Goal: Check status: Check status

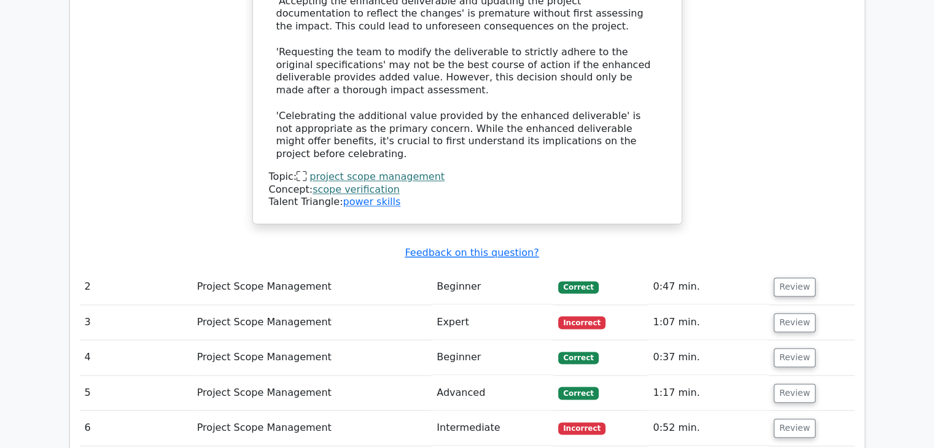
scroll to position [1597, 0]
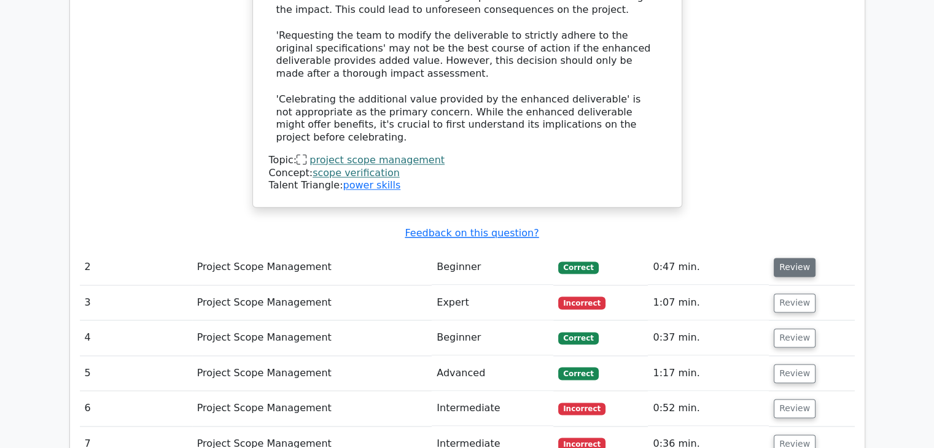
click at [789, 258] on button "Review" at bounding box center [795, 267] width 42 height 19
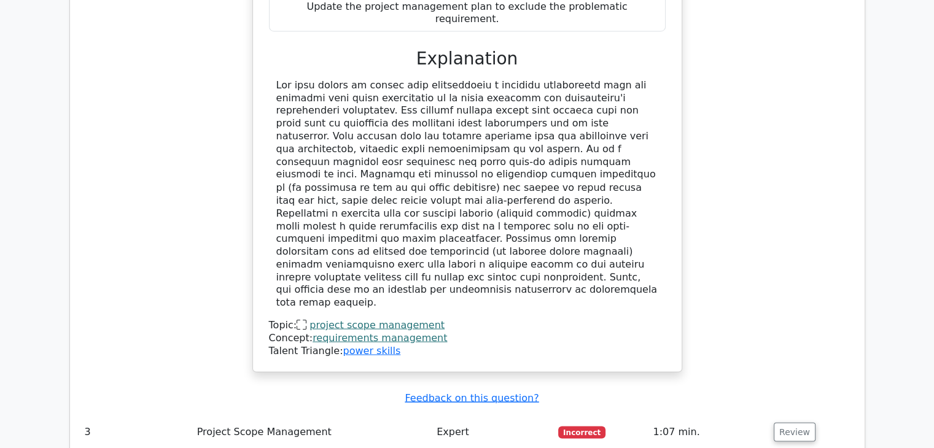
scroll to position [2211, 0]
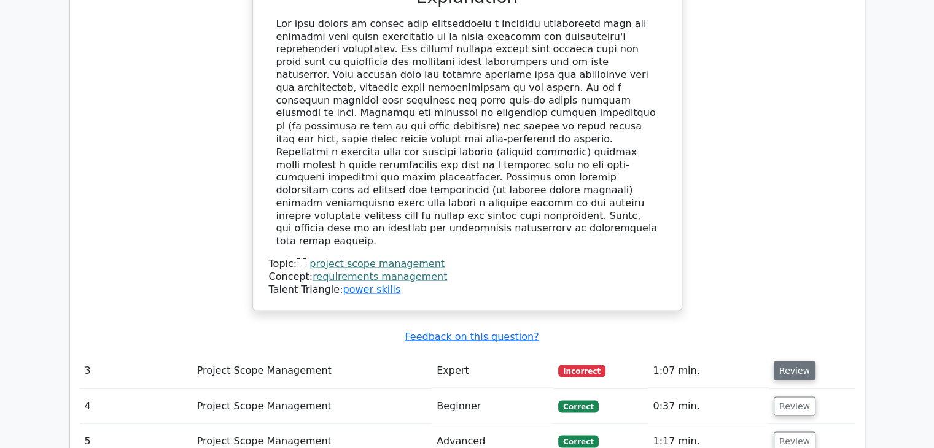
click at [784, 361] on button "Review" at bounding box center [795, 370] width 42 height 19
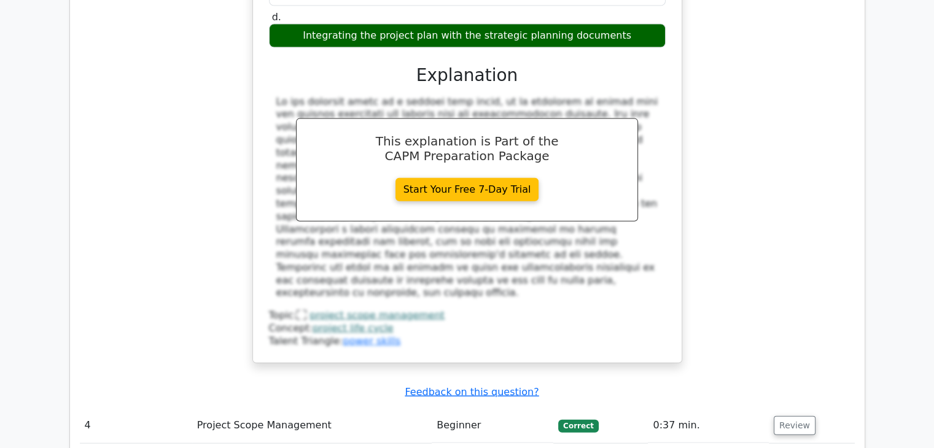
scroll to position [2825, 0]
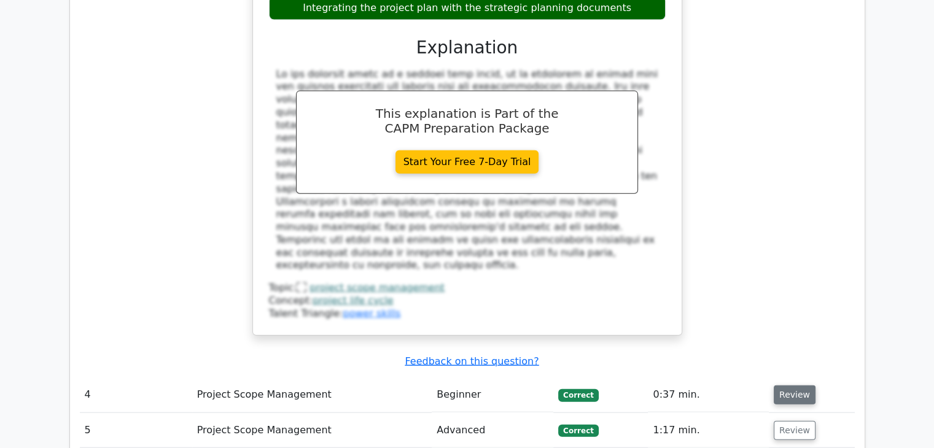
click at [796, 386] on button "Review" at bounding box center [795, 395] width 42 height 19
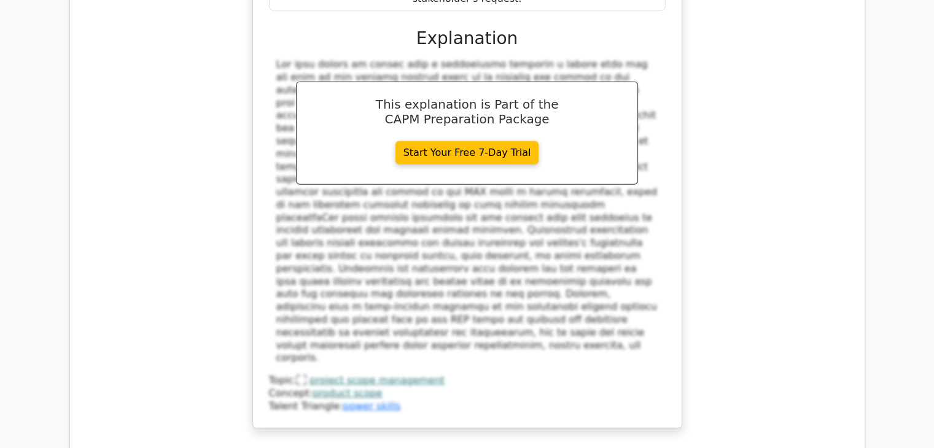
scroll to position [3562, 0]
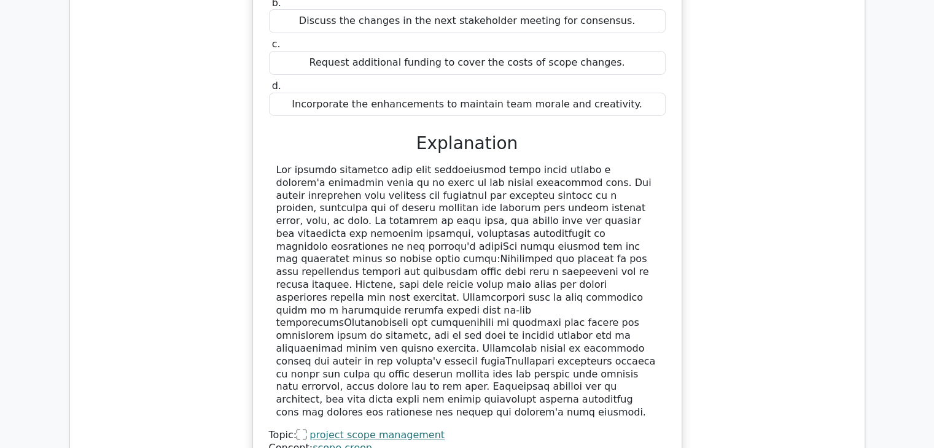
scroll to position [4238, 0]
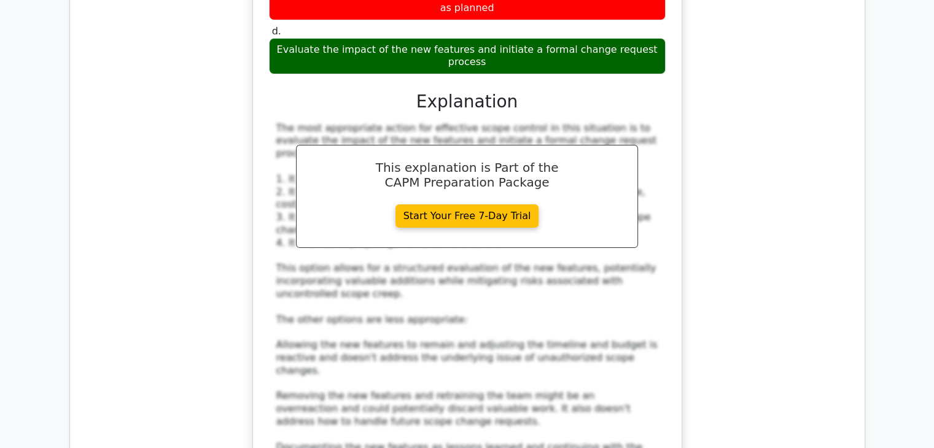
scroll to position [5037, 0]
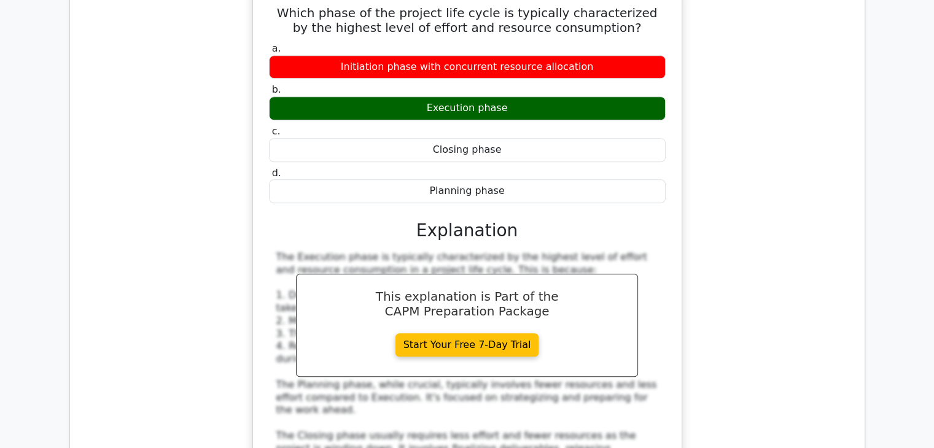
scroll to position [5712, 0]
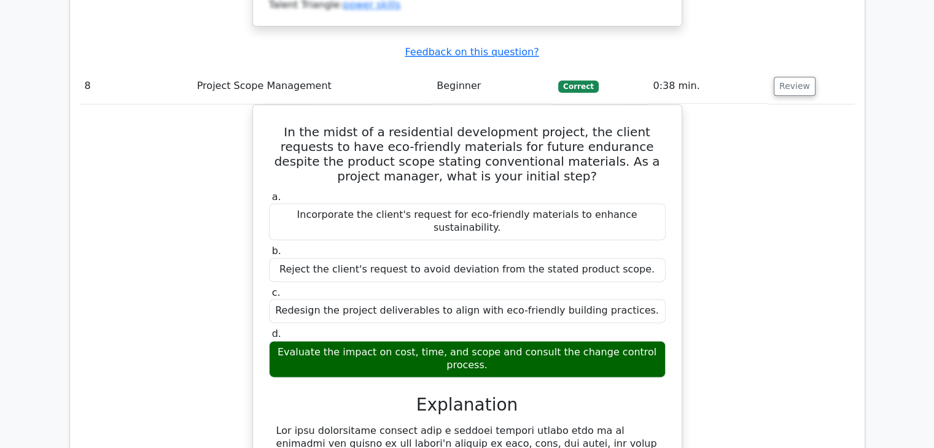
scroll to position [6265, 0]
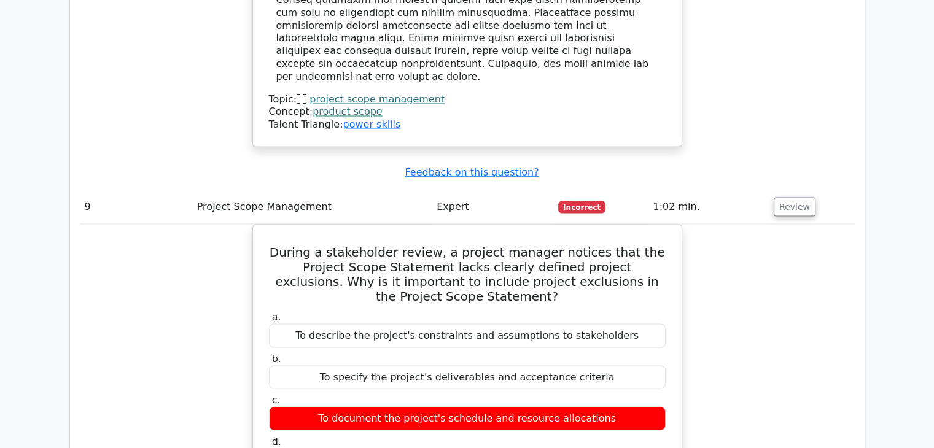
scroll to position [6818, 0]
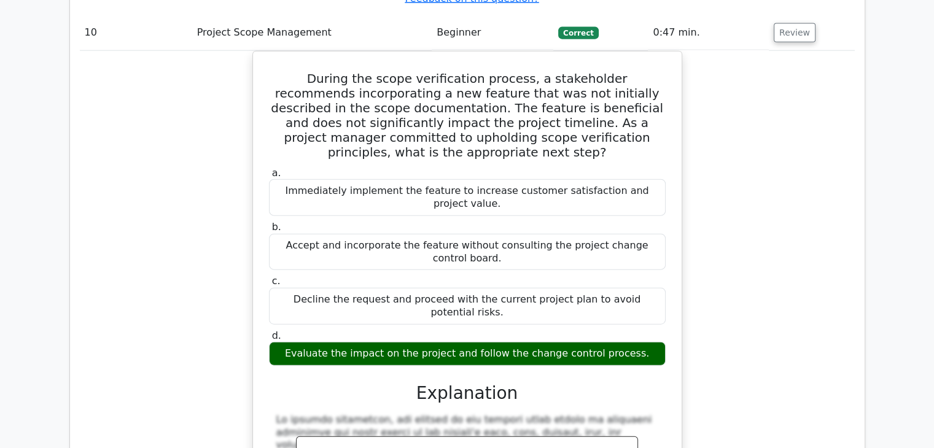
scroll to position [7555, 0]
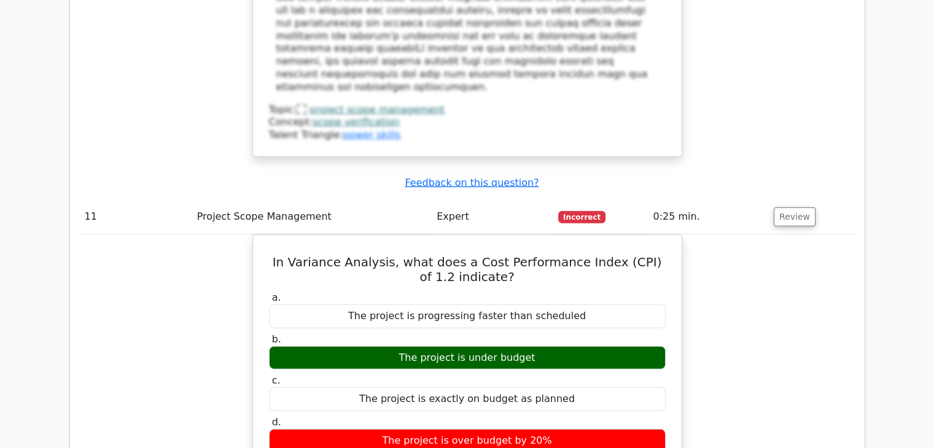
scroll to position [8169, 0]
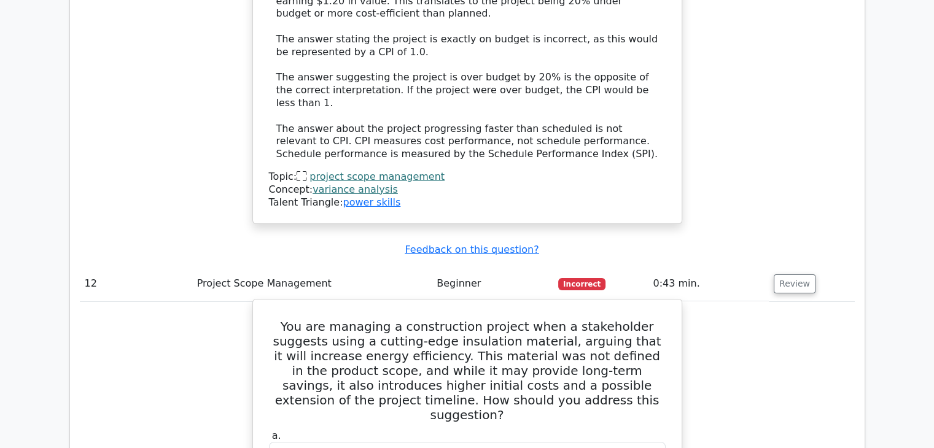
scroll to position [8906, 0]
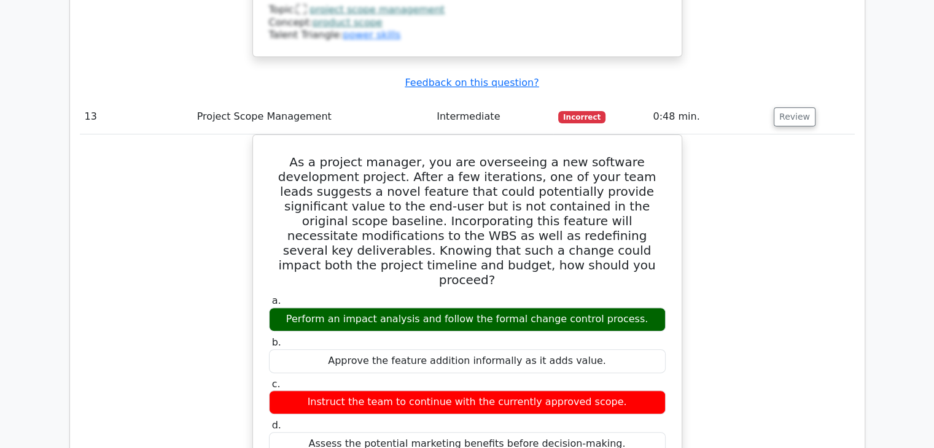
scroll to position [9705, 0]
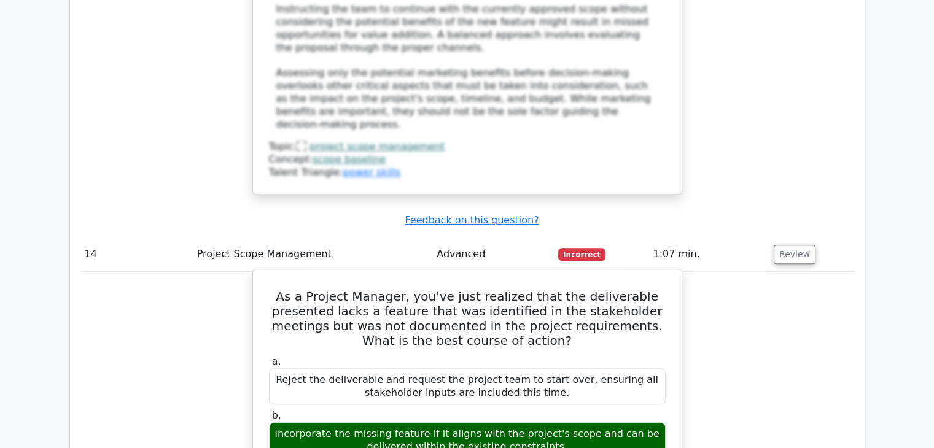
scroll to position [10442, 0]
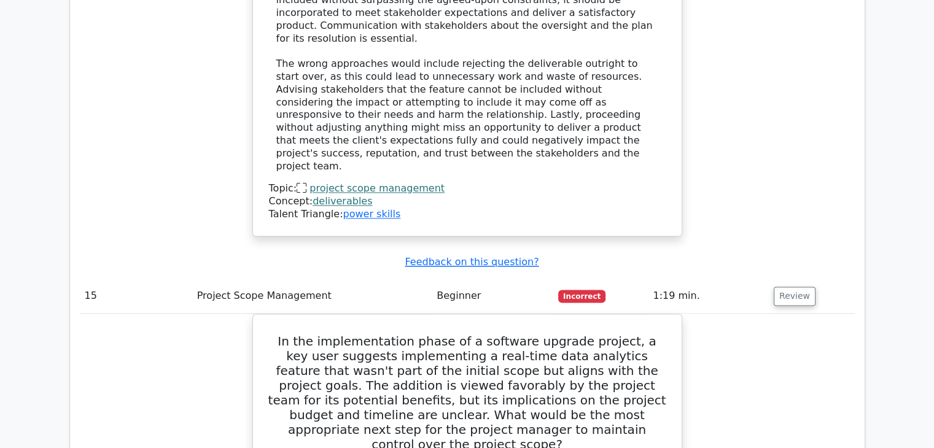
scroll to position [11117, 0]
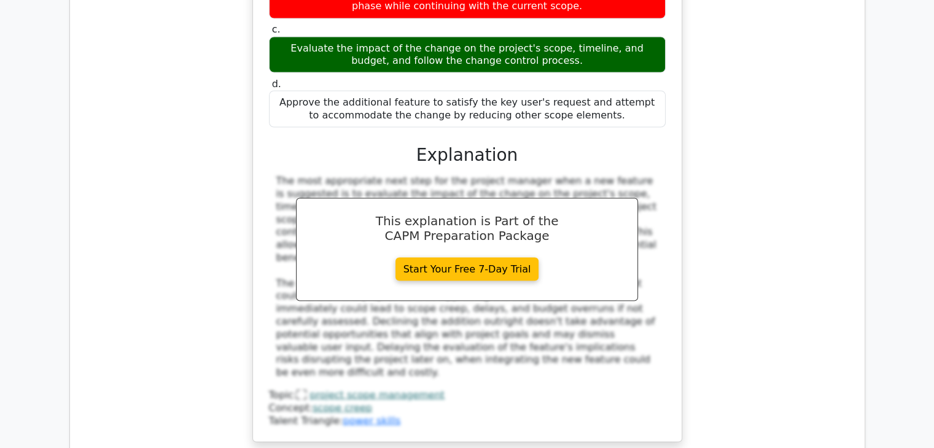
scroll to position [11731, 0]
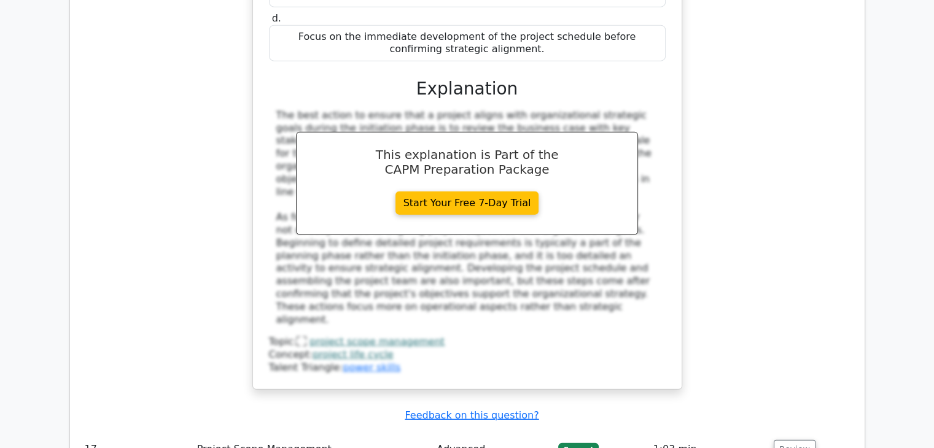
scroll to position [12407, 0]
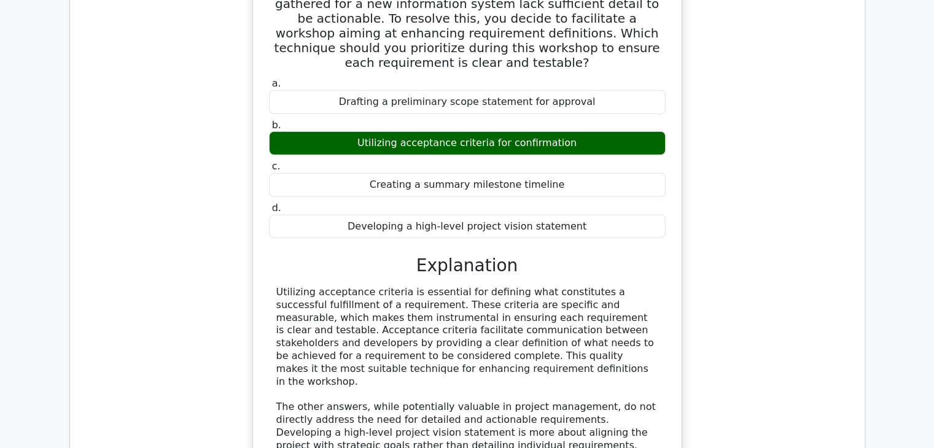
scroll to position [12898, 0]
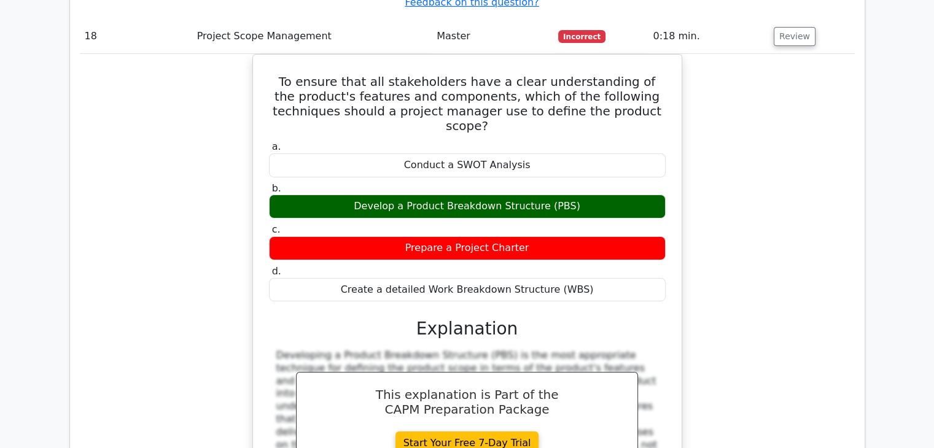
scroll to position [13574, 0]
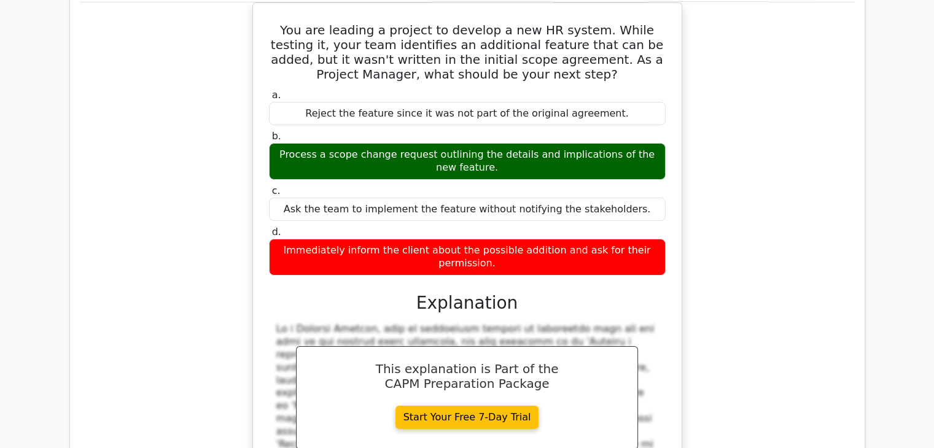
scroll to position [14188, 0]
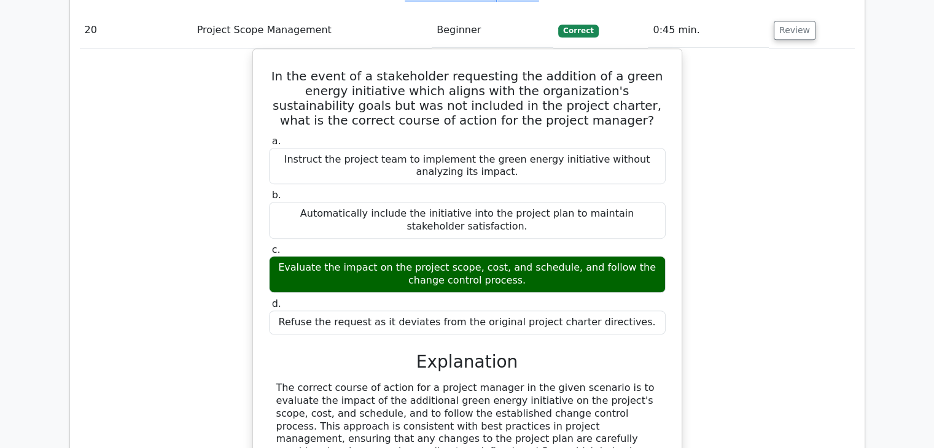
scroll to position [14803, 0]
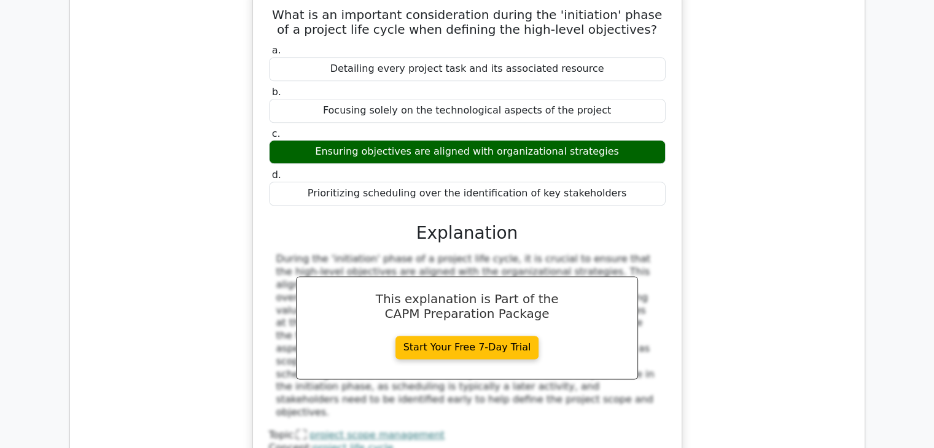
scroll to position [15540, 0]
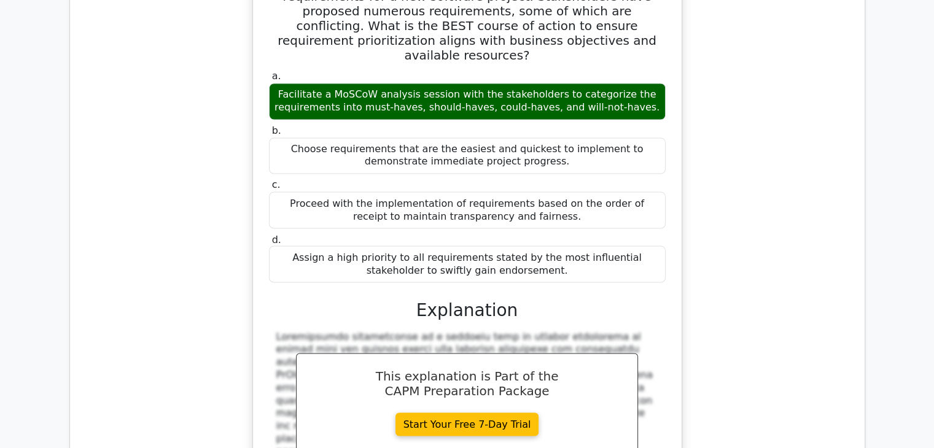
scroll to position [16215, 0]
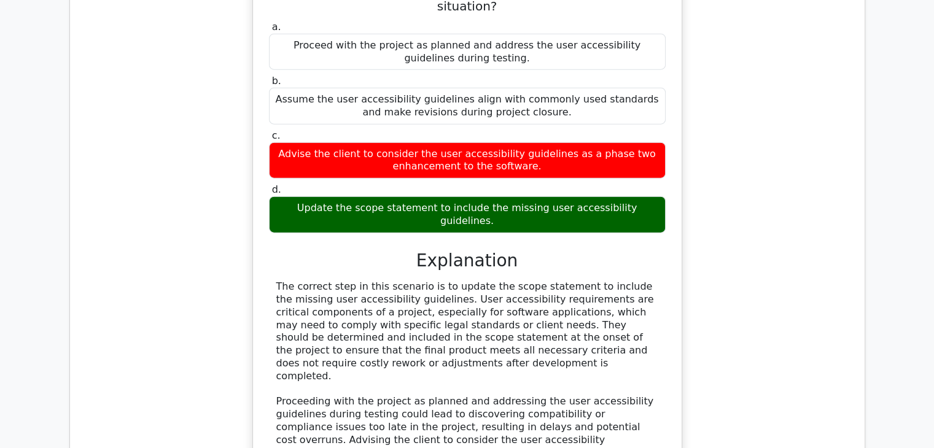
scroll to position [16952, 0]
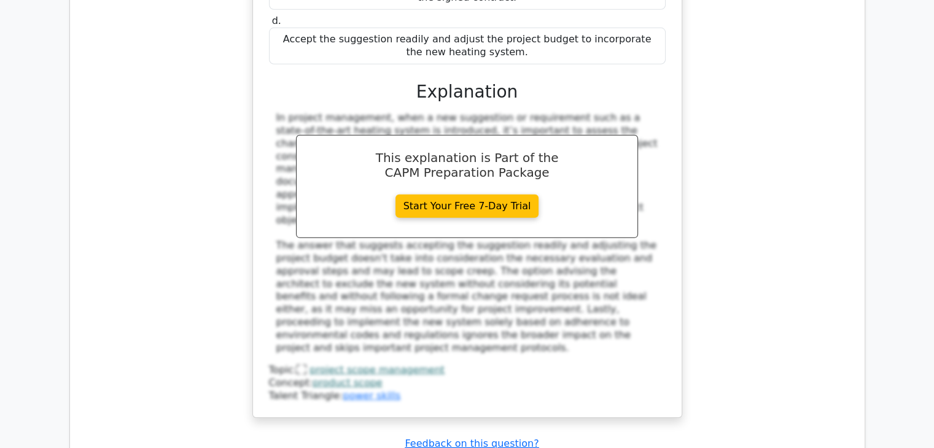
scroll to position [17812, 0]
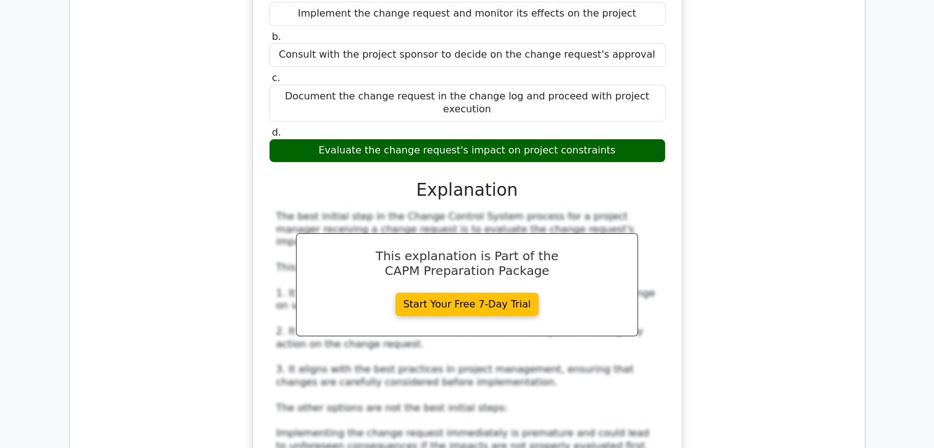
scroll to position [18426, 0]
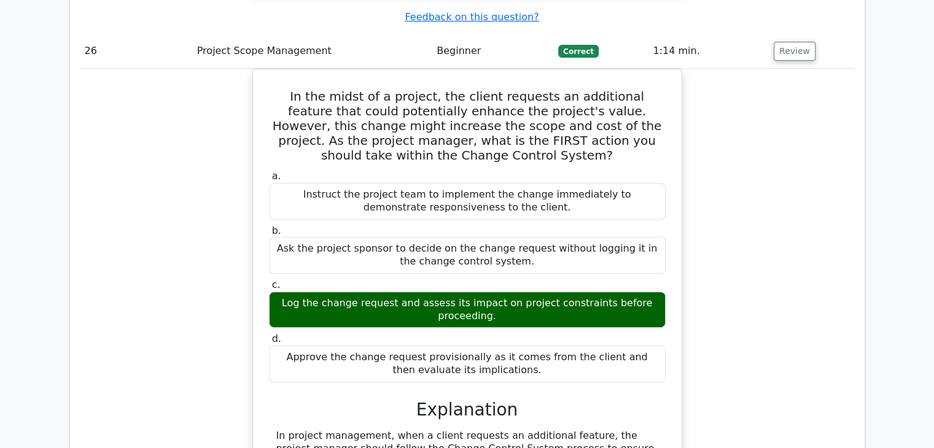
scroll to position [19089, 0]
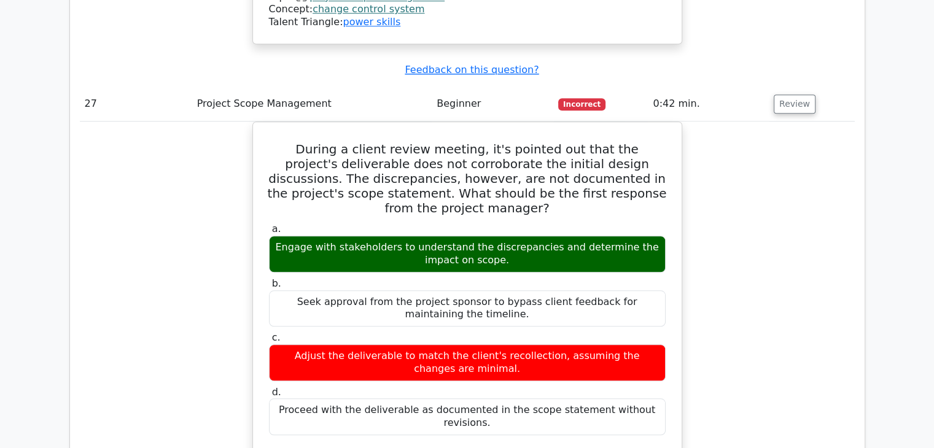
scroll to position [19765, 0]
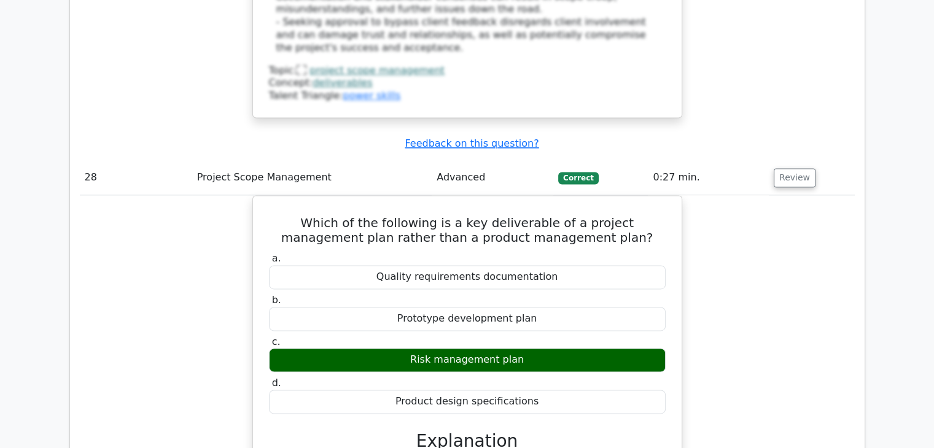
scroll to position [20440, 0]
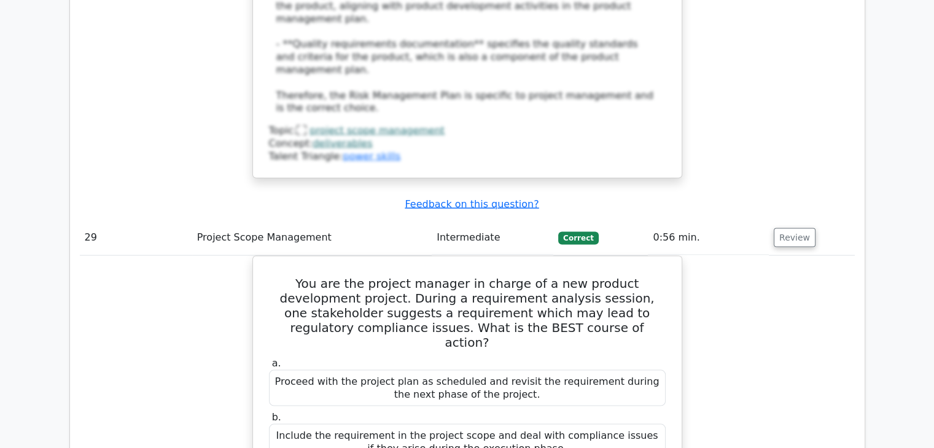
scroll to position [21116, 0]
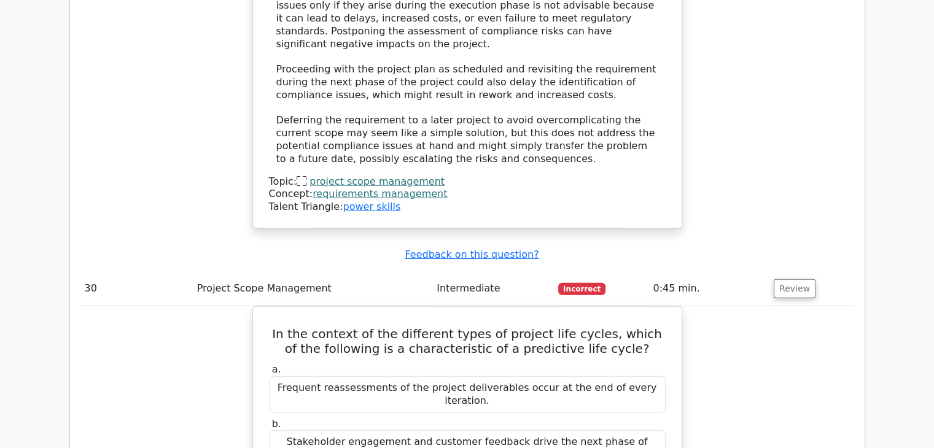
scroll to position [21915, 0]
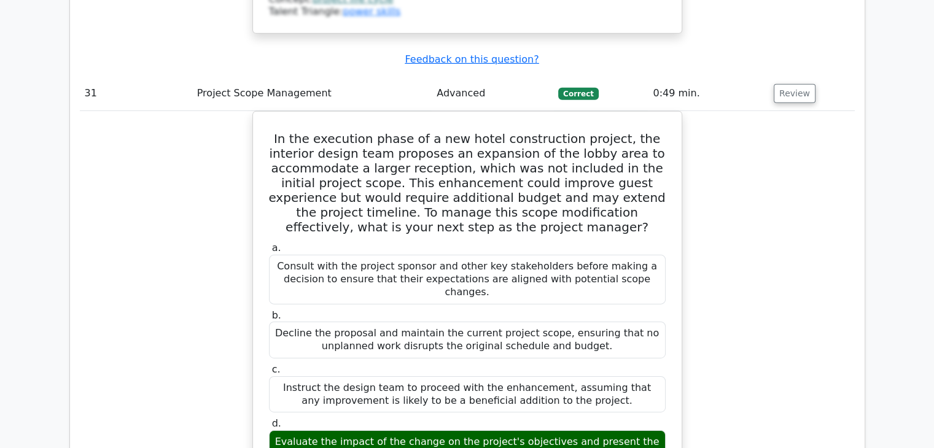
scroll to position [22529, 0]
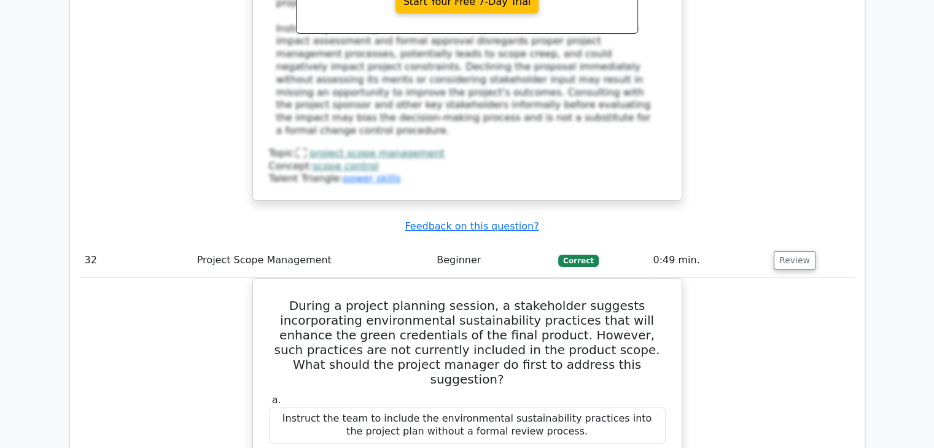
scroll to position [23266, 0]
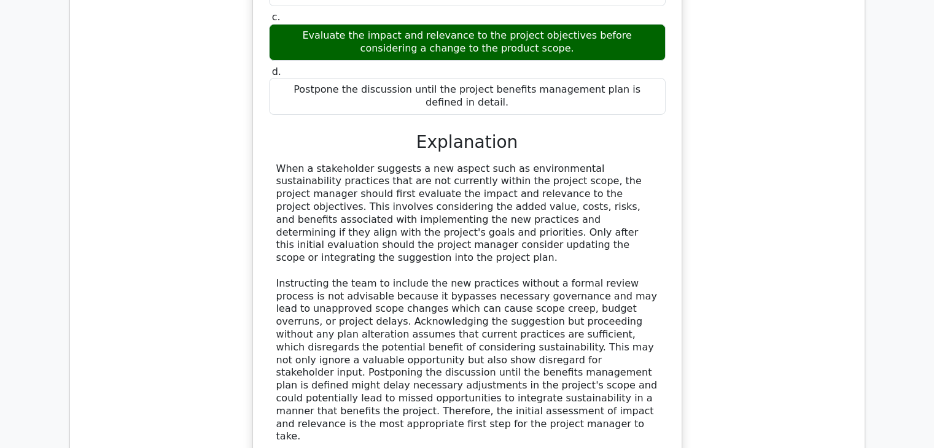
scroll to position [23757, 0]
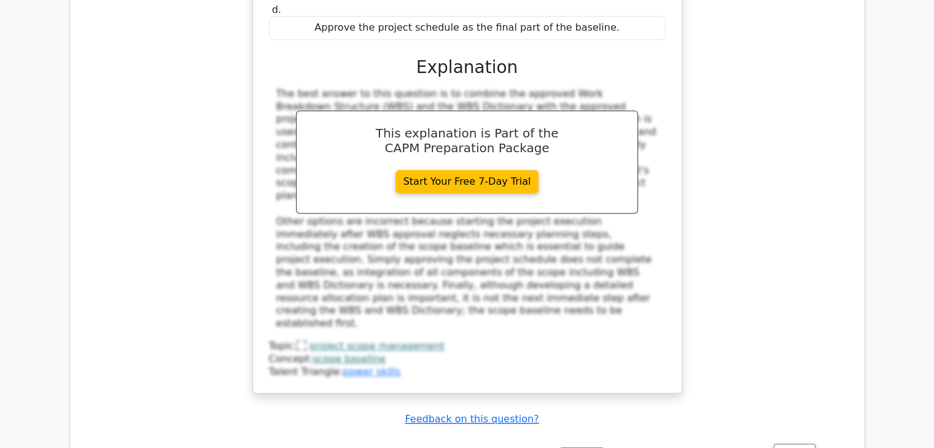
scroll to position [24556, 0]
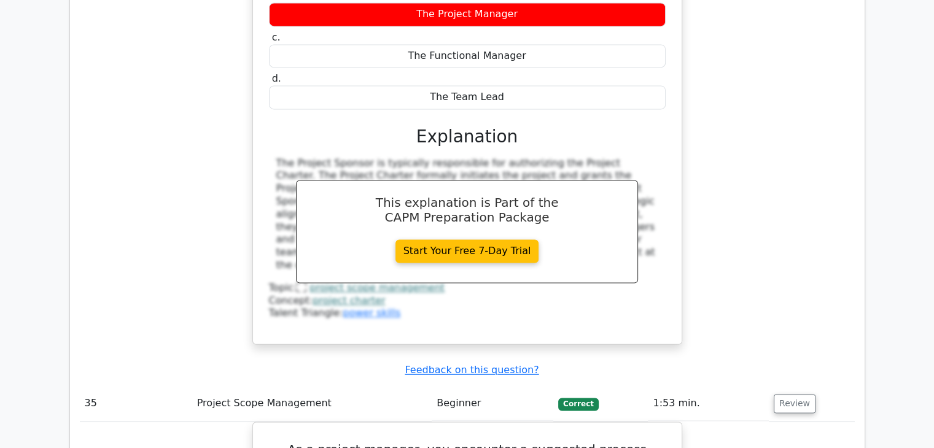
scroll to position [25170, 0]
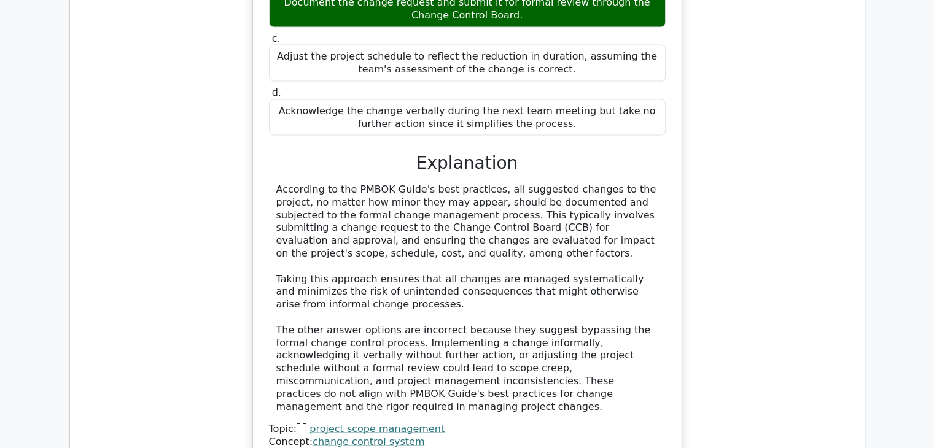
scroll to position [25784, 0]
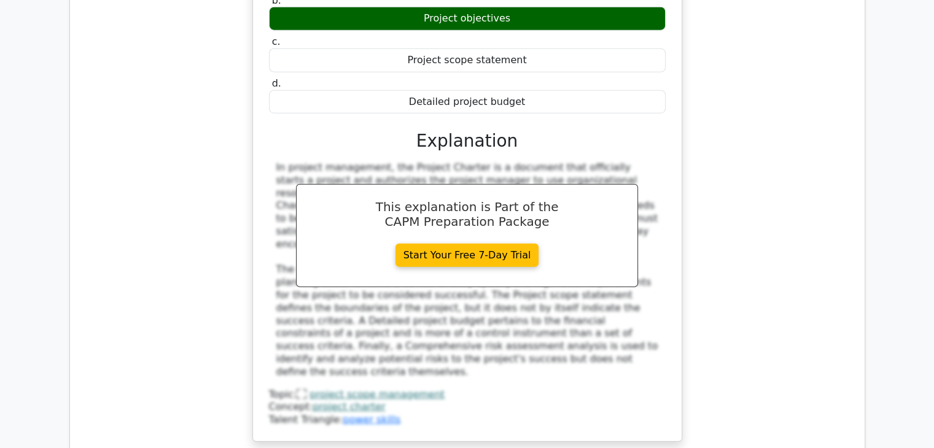
scroll to position [26460, 0]
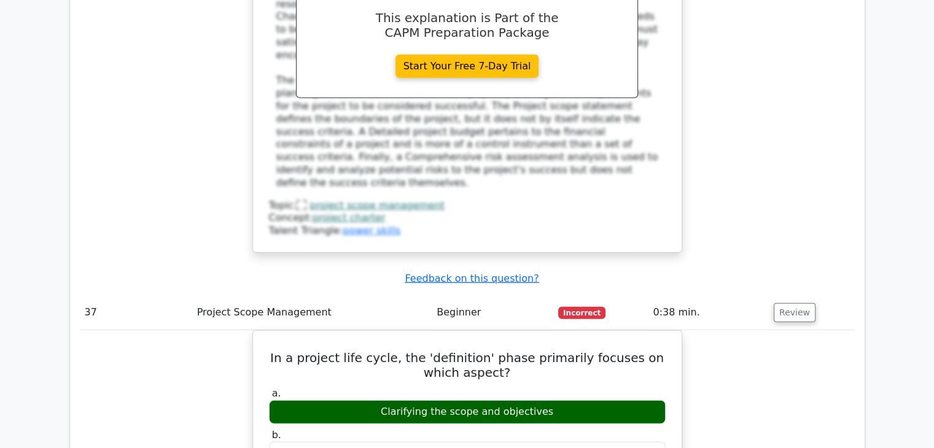
scroll to position [26644, 0]
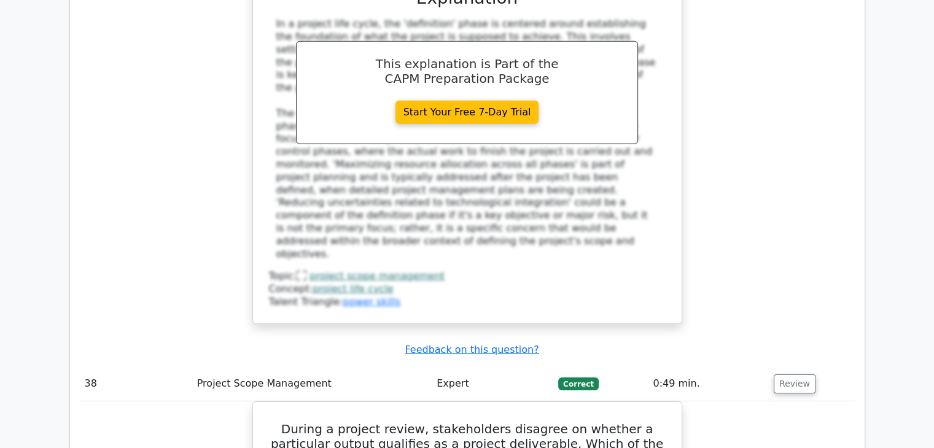
scroll to position [27197, 0]
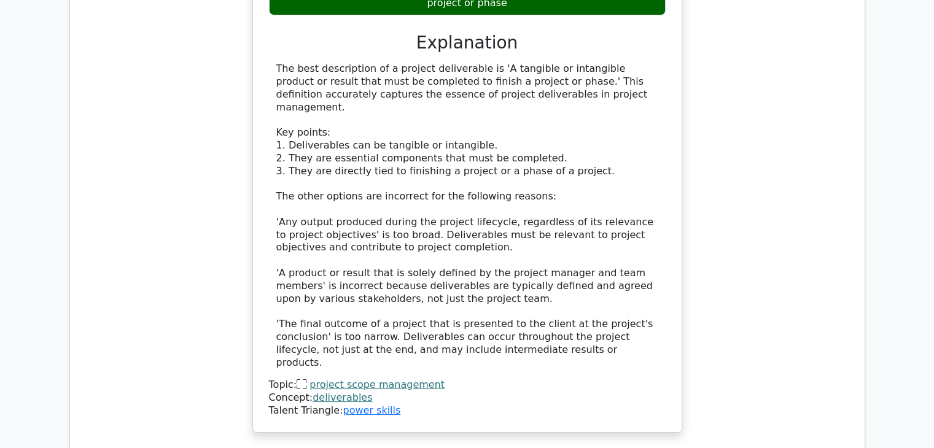
scroll to position [27872, 0]
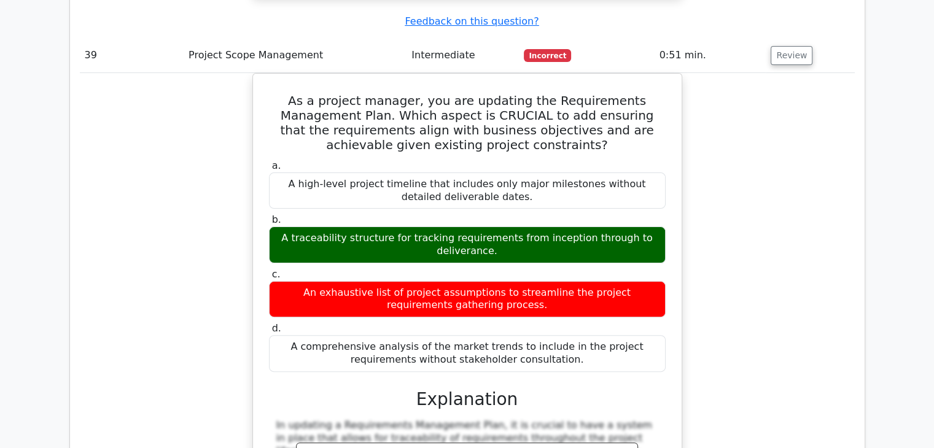
scroll to position [28315, 0]
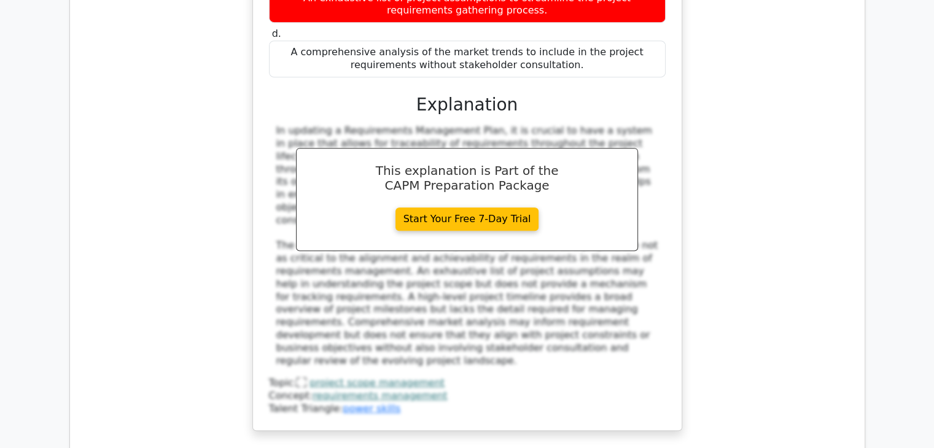
scroll to position [28622, 0]
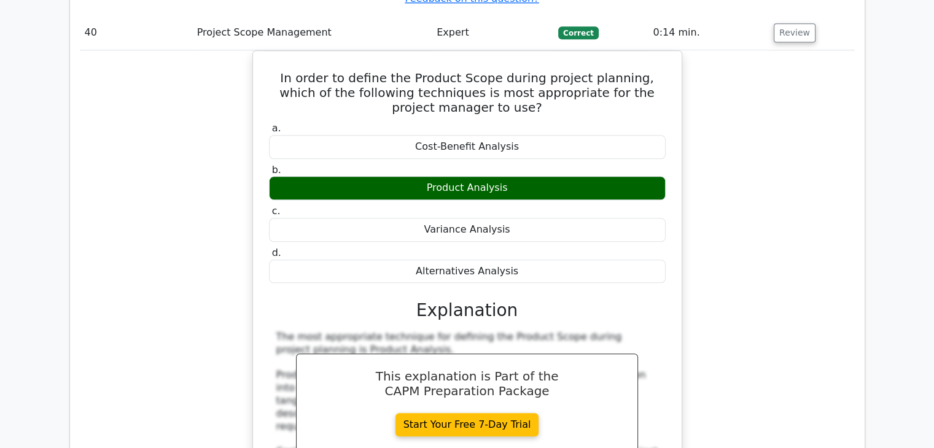
scroll to position [29114, 0]
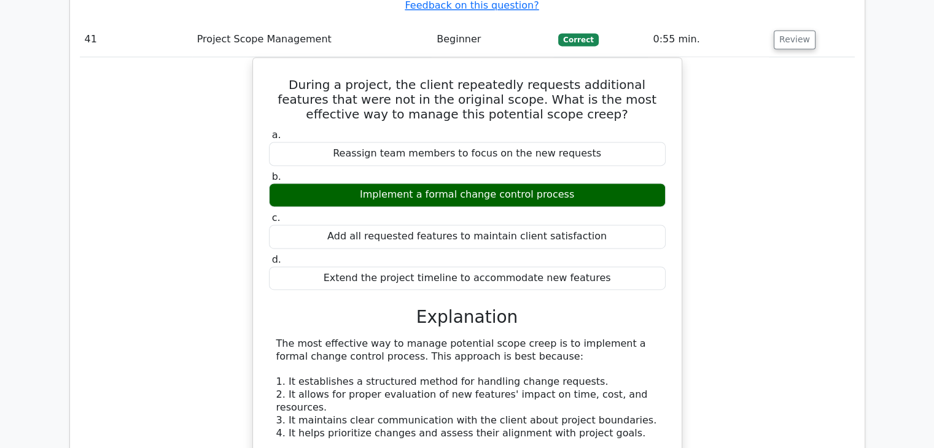
scroll to position [29789, 0]
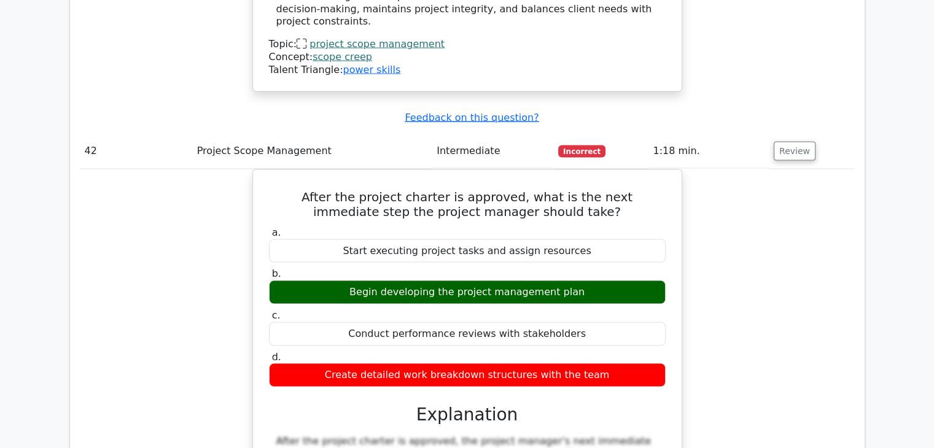
scroll to position [30465, 0]
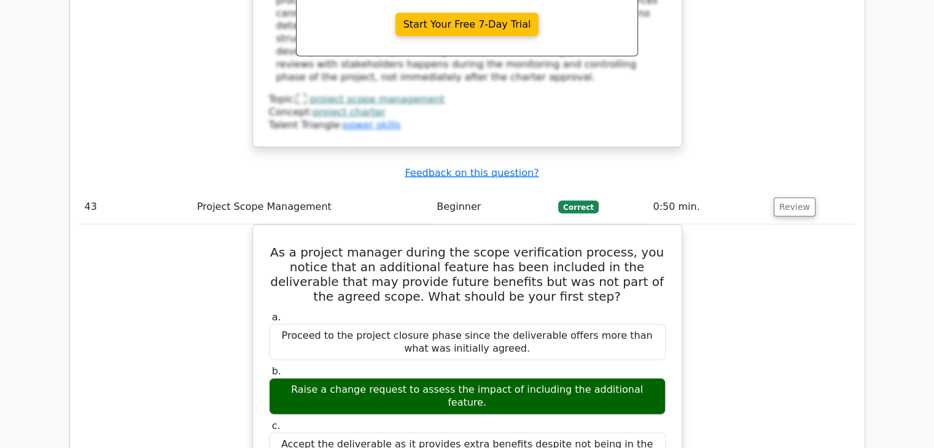
scroll to position [30956, 0]
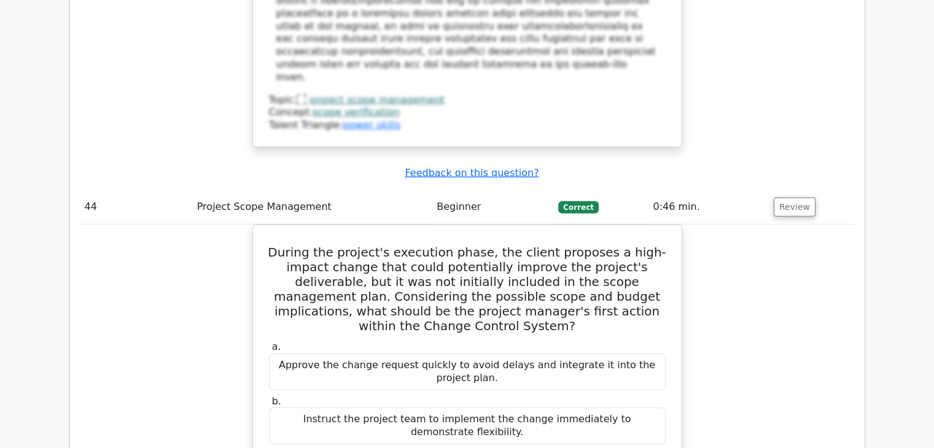
scroll to position [31693, 0]
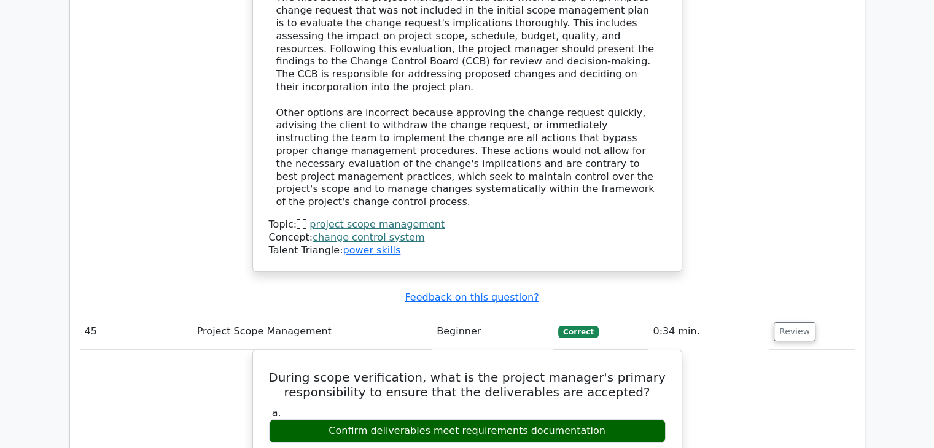
scroll to position [32308, 0]
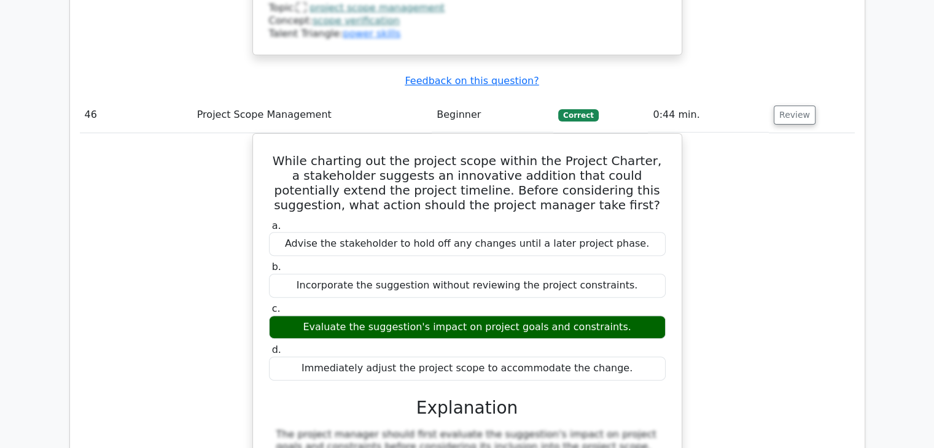
scroll to position [33106, 0]
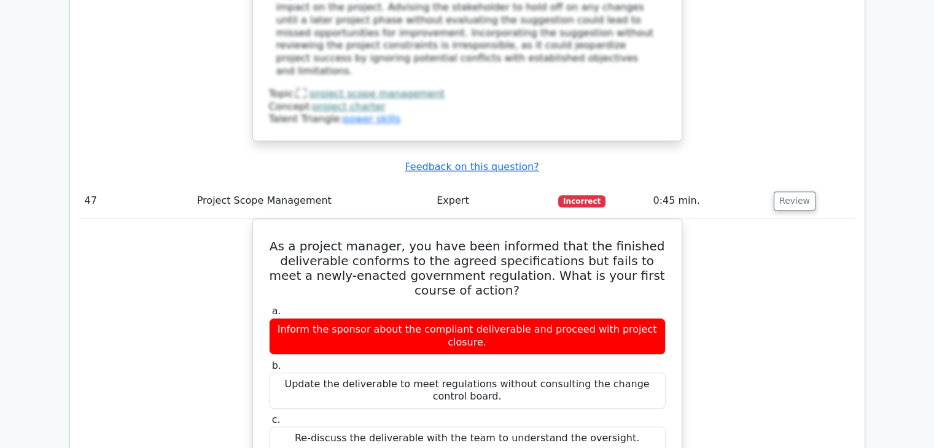
scroll to position [33720, 0]
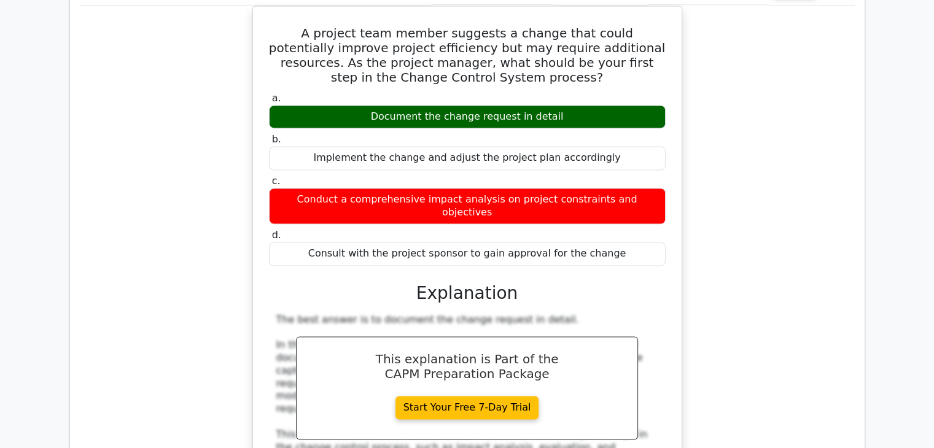
scroll to position [34519, 0]
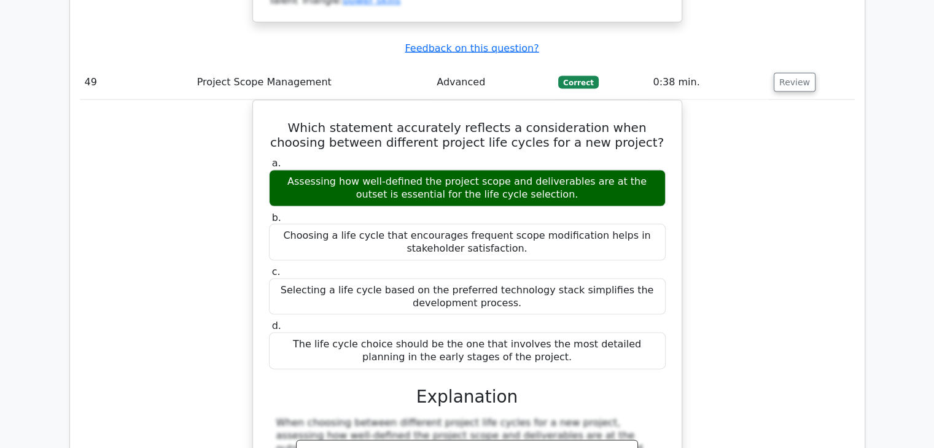
scroll to position [35256, 0]
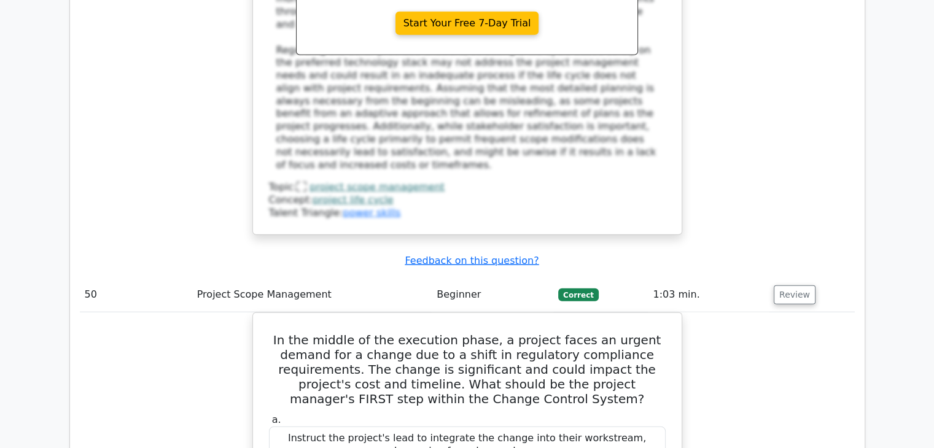
scroll to position [35747, 0]
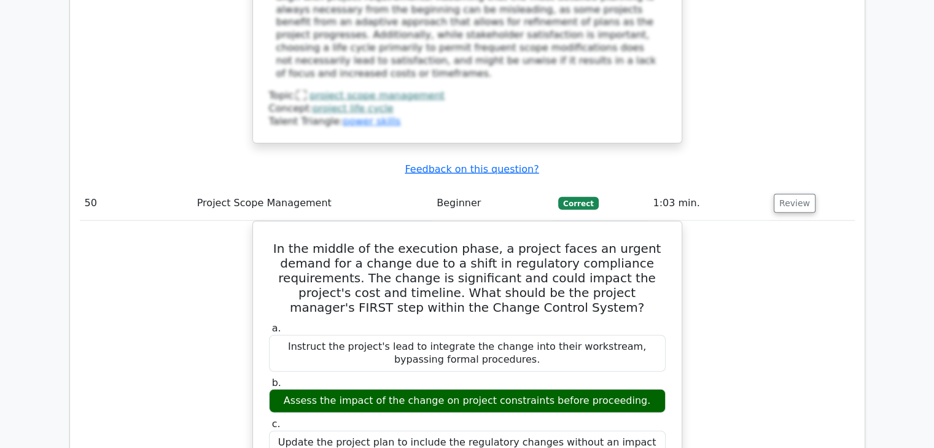
scroll to position [35870, 0]
